Goal: Find specific page/section: Find specific page/section

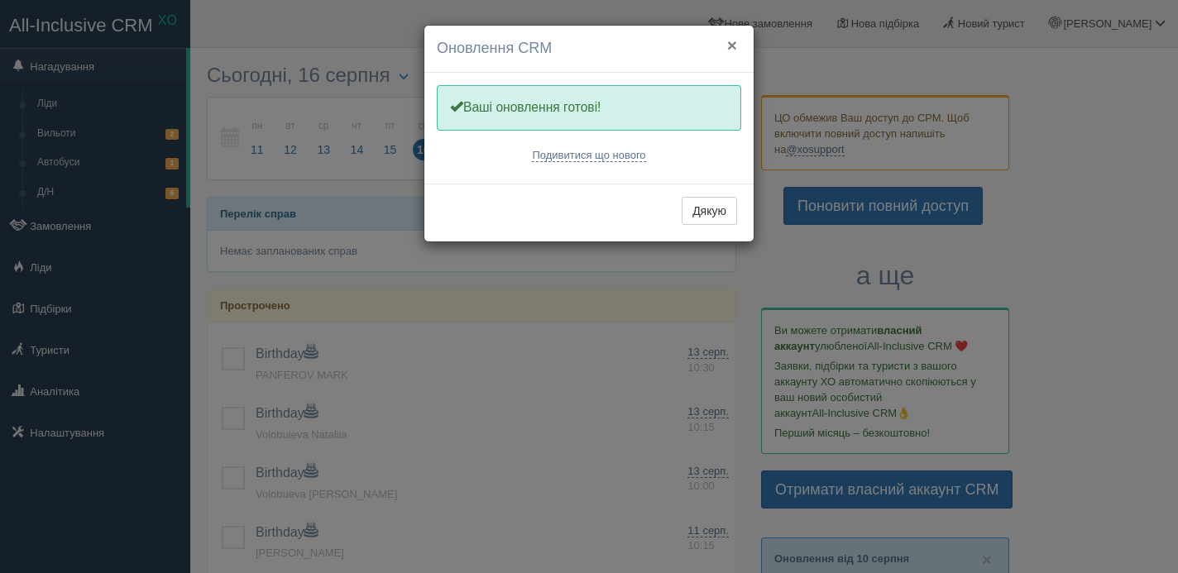
click at [732, 48] on button "×" at bounding box center [732, 44] width 10 height 17
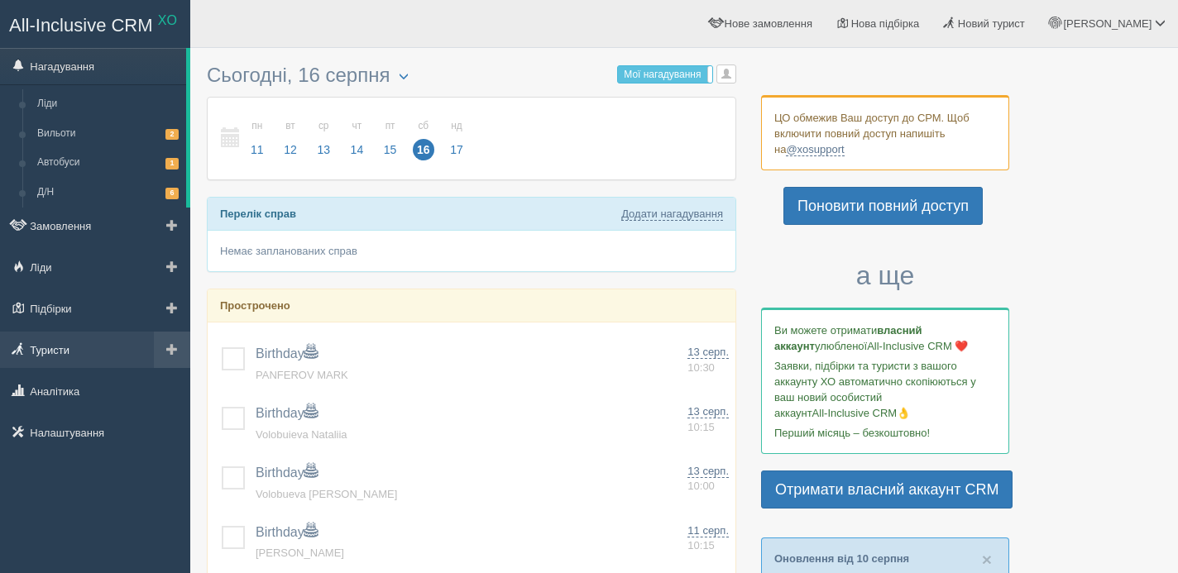
click at [74, 355] on link "Туристи" at bounding box center [95, 350] width 190 height 36
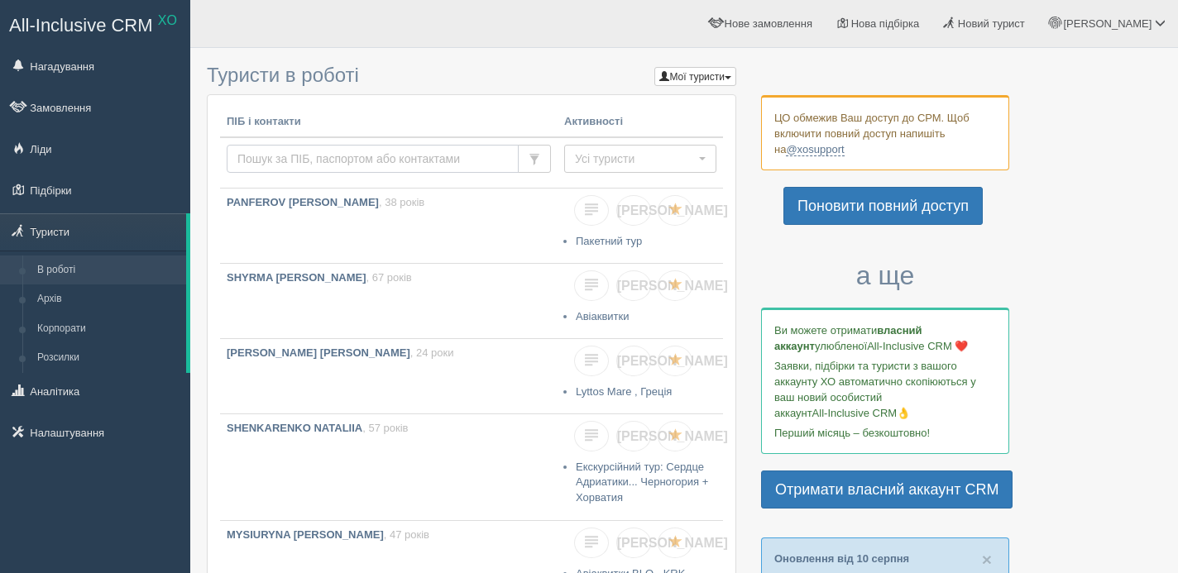
click at [438, 154] on input "text" at bounding box center [373, 159] width 292 height 28
click at [308, 156] on input "Vasylieva" at bounding box center [373, 159] width 292 height 28
type input "V"
click at [421, 168] on input "text" at bounding box center [373, 159] width 292 height 28
type input "O"
